Goal: Task Accomplishment & Management: Use online tool/utility

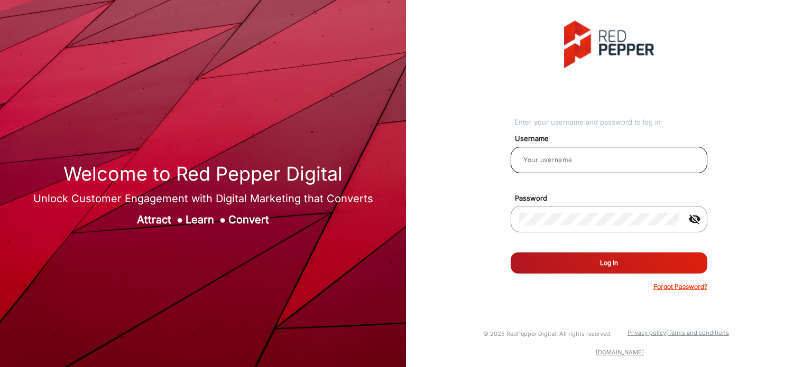
click at [544, 164] on input "email" at bounding box center [609, 160] width 180 height 13
type input "Rachael"
click at [609, 268] on button "Log In" at bounding box center [608, 263] width 197 height 21
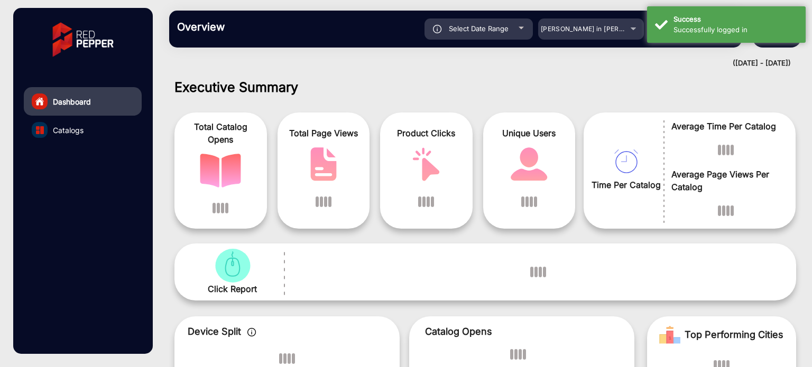
scroll to position [8, 0]
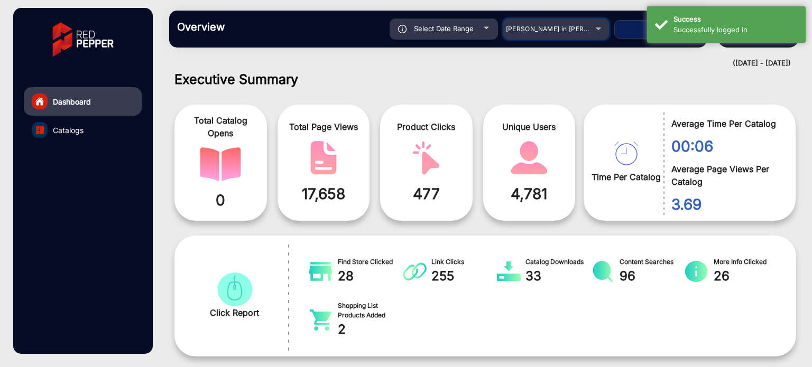
click at [560, 30] on span "[PERSON_NAME] in [PERSON_NAME]" at bounding box center [564, 29] width 117 height 8
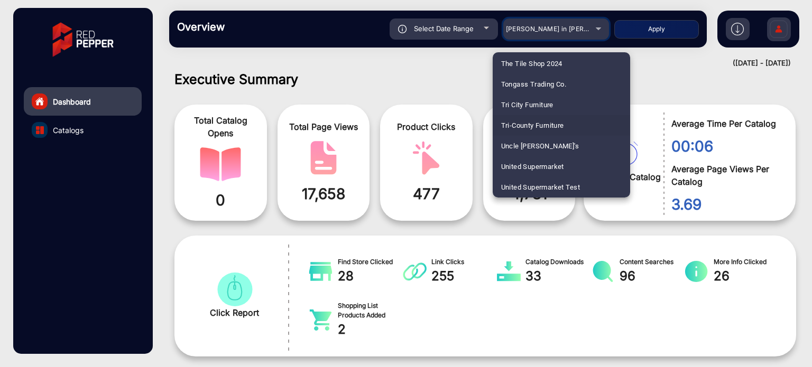
scroll to position [2642, 0]
click at [558, 163] on span "United Supermarket" at bounding box center [532, 165] width 63 height 21
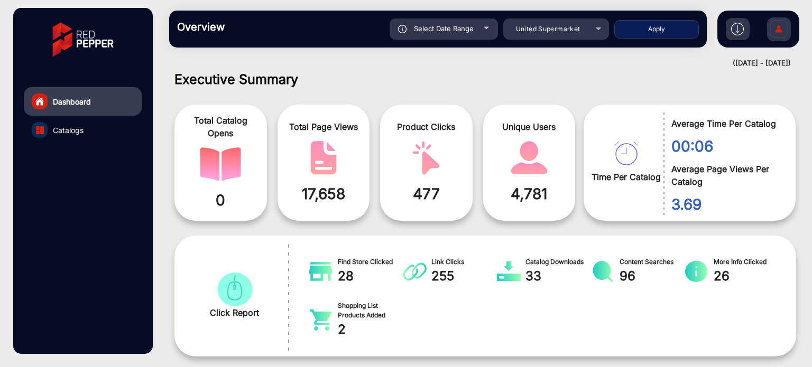
click at [640, 33] on button "Apply" at bounding box center [656, 29] width 85 height 18
type input "[DATE]"
